Goal: Task Accomplishment & Management: Manage account settings

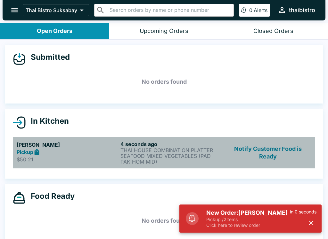
click at [143, 152] on p "THAI HOUSE COMBINATION PLATTER" at bounding box center [170, 151] width 101 height 6
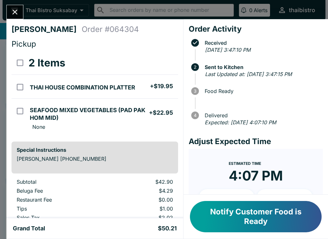
click at [16, 5] on button "Close" at bounding box center [15, 12] width 16 height 14
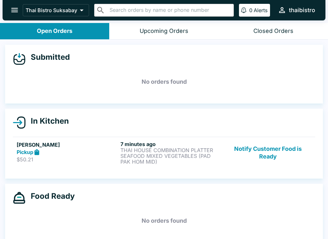
click at [275, 155] on button "Notify Customer Food is Ready" at bounding box center [267, 153] width 87 height 24
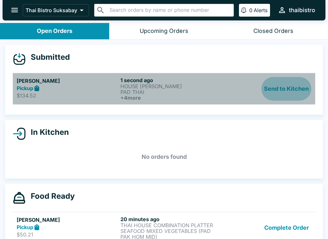
click at [290, 80] on button "Send to Kitchen" at bounding box center [286, 89] width 50 height 24
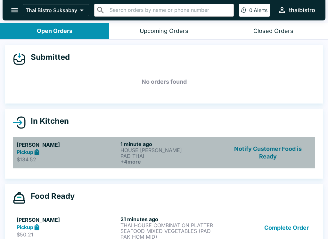
click at [144, 156] on p "PAD THAI" at bounding box center [170, 156] width 101 height 6
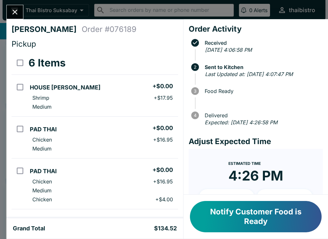
click at [7, 9] on button "Close" at bounding box center [15, 12] width 16 height 14
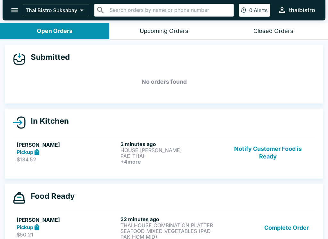
click at [308, 228] on button "Complete Order" at bounding box center [287, 228] width 50 height 24
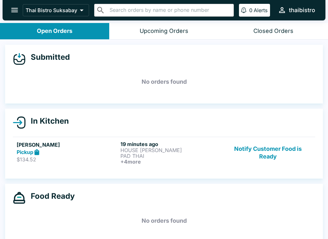
click at [268, 152] on button "Notify Customer Food is Ready" at bounding box center [267, 153] width 87 height 24
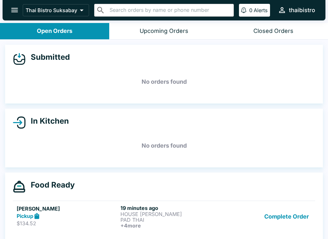
click at [296, 205] on button "Complete Order" at bounding box center [287, 217] width 50 height 24
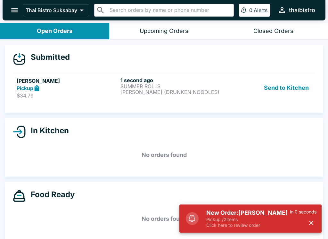
click at [206, 73] on link "Dean K Pickup $34.79 1 second ago SUMMER ROLLS KEE MAO (DRUNKEN NOODLES) Send t…" at bounding box center [164, 88] width 302 height 30
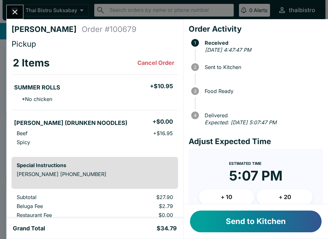
click at [304, 223] on button "Send to Kitchen" at bounding box center [256, 222] width 132 height 22
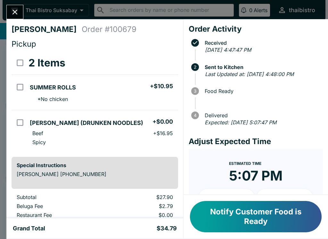
click at [269, 217] on button "Notify Customer Food is Ready" at bounding box center [256, 216] width 132 height 31
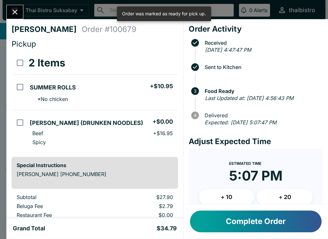
click at [19, 4] on div "Dean K Order # 100679 Pickup 2 Items SUMMER ROLLS + $10.95 * No chicken KEE MAO…" at bounding box center [164, 119] width 328 height 239
